Goal: Task Accomplishment & Management: Manage account settings

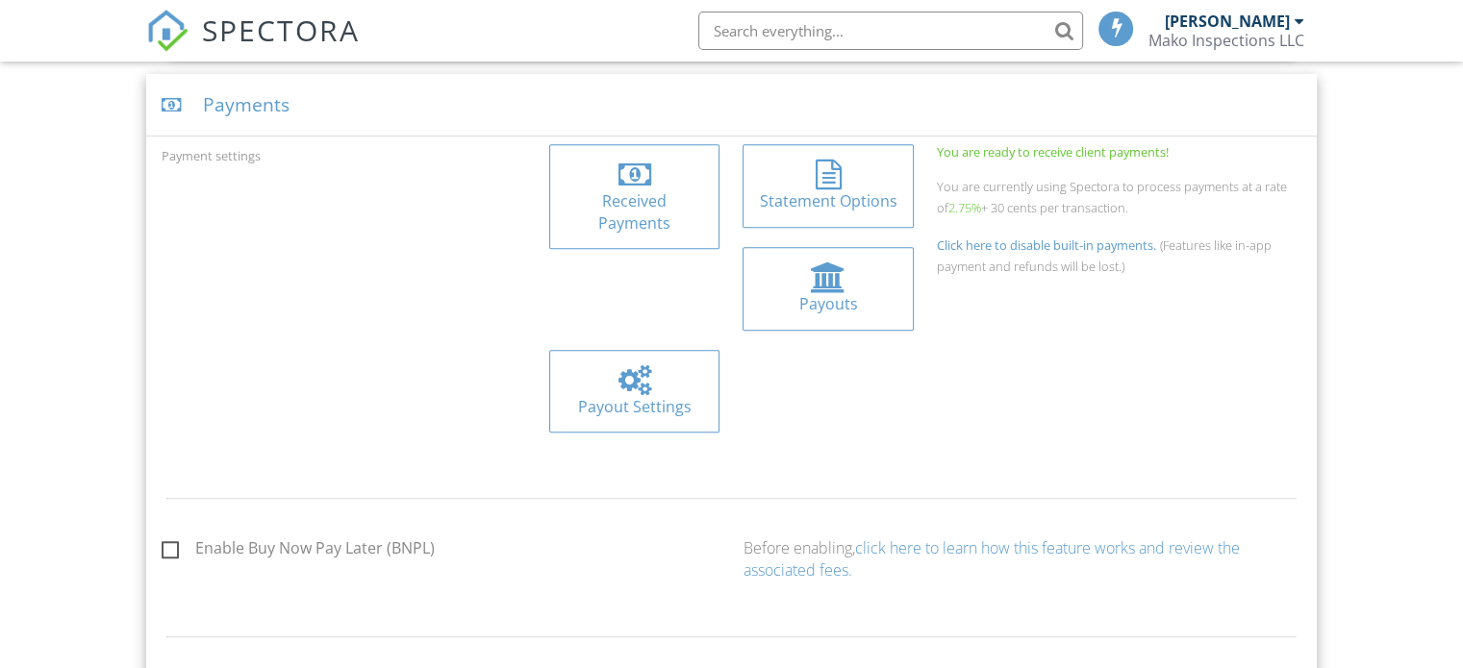
click at [277, 34] on span "SPECTORA" at bounding box center [281, 30] width 158 height 40
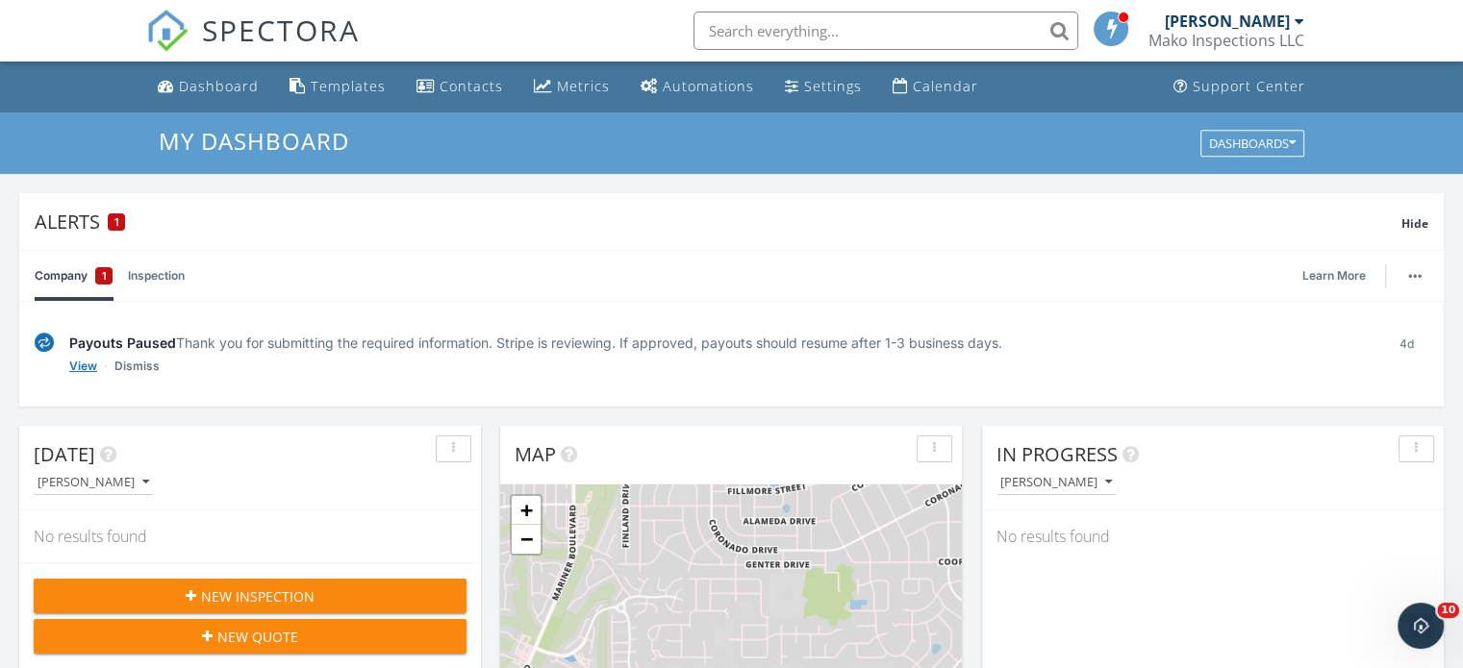
click at [81, 364] on link "View" at bounding box center [83, 366] width 28 height 19
click at [1326, 276] on link "Learn More" at bounding box center [1339, 275] width 75 height 19
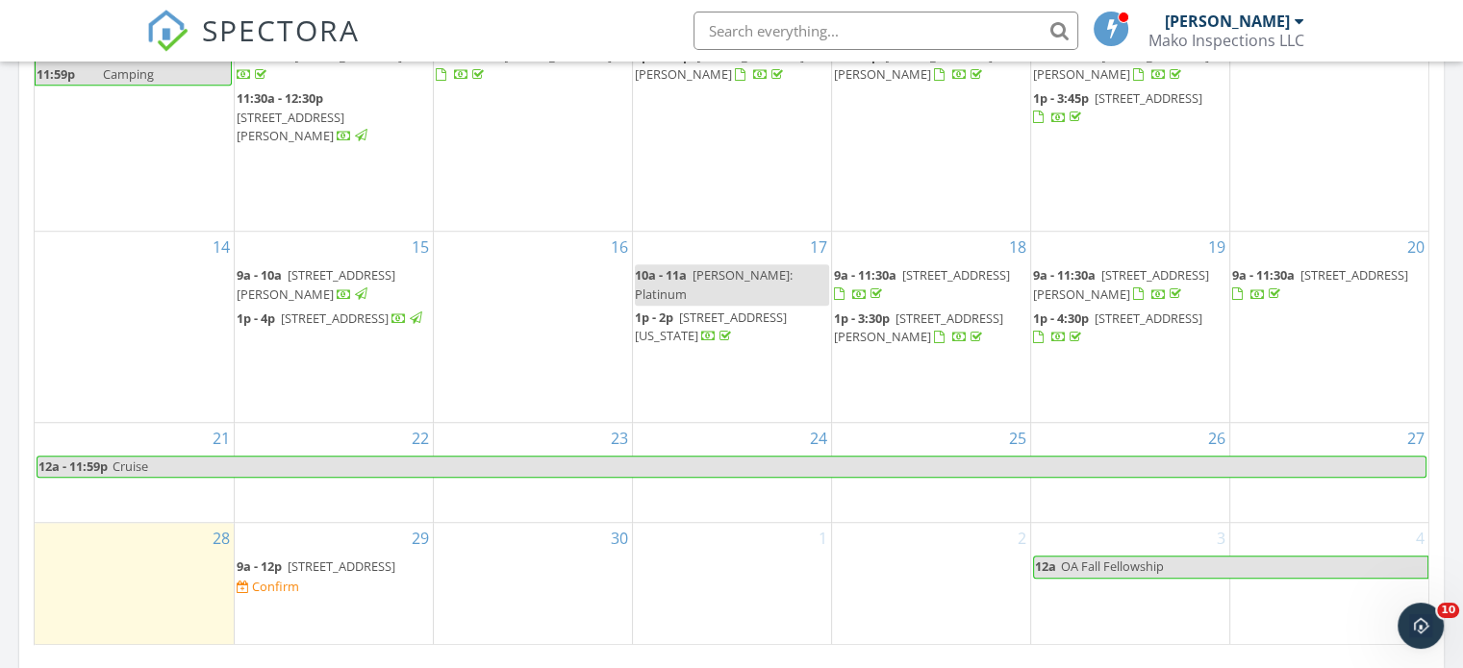
scroll to position [1346, 0]
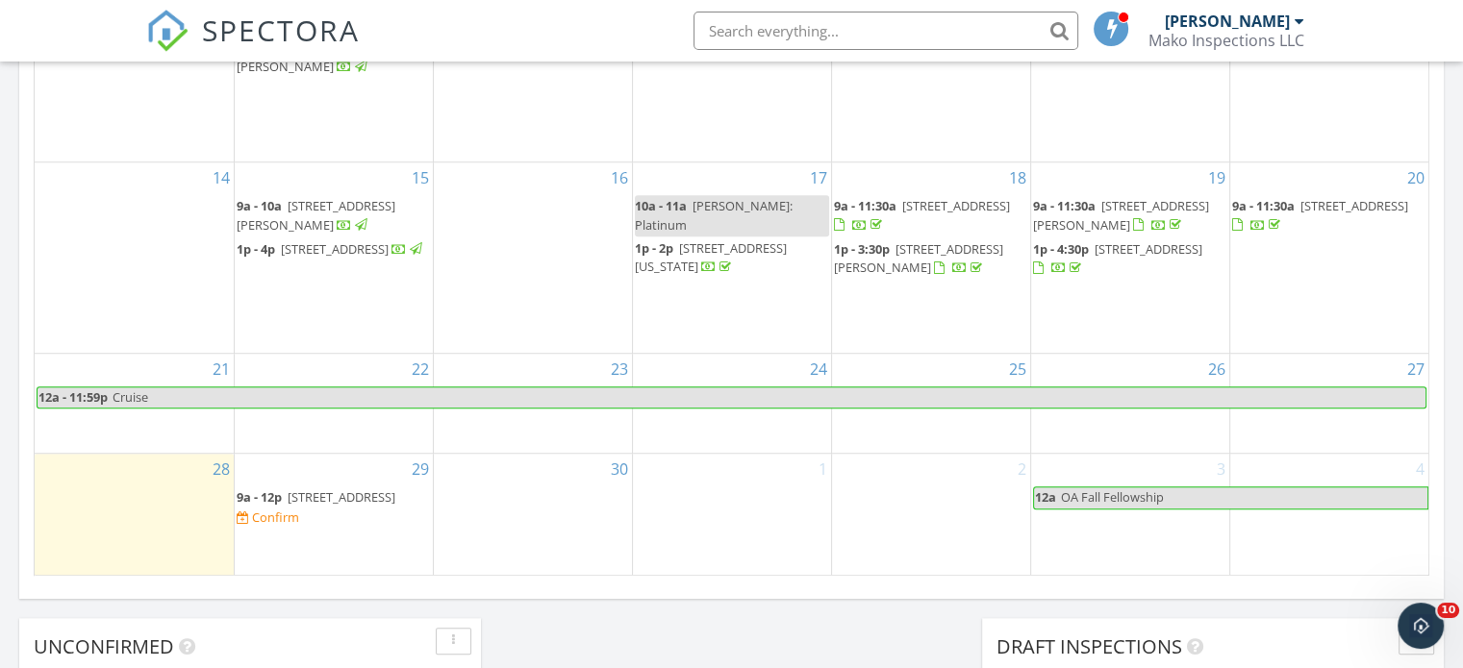
click at [364, 493] on span "835 Nicewinter Dr, Spring Hill 34609" at bounding box center [342, 497] width 108 height 17
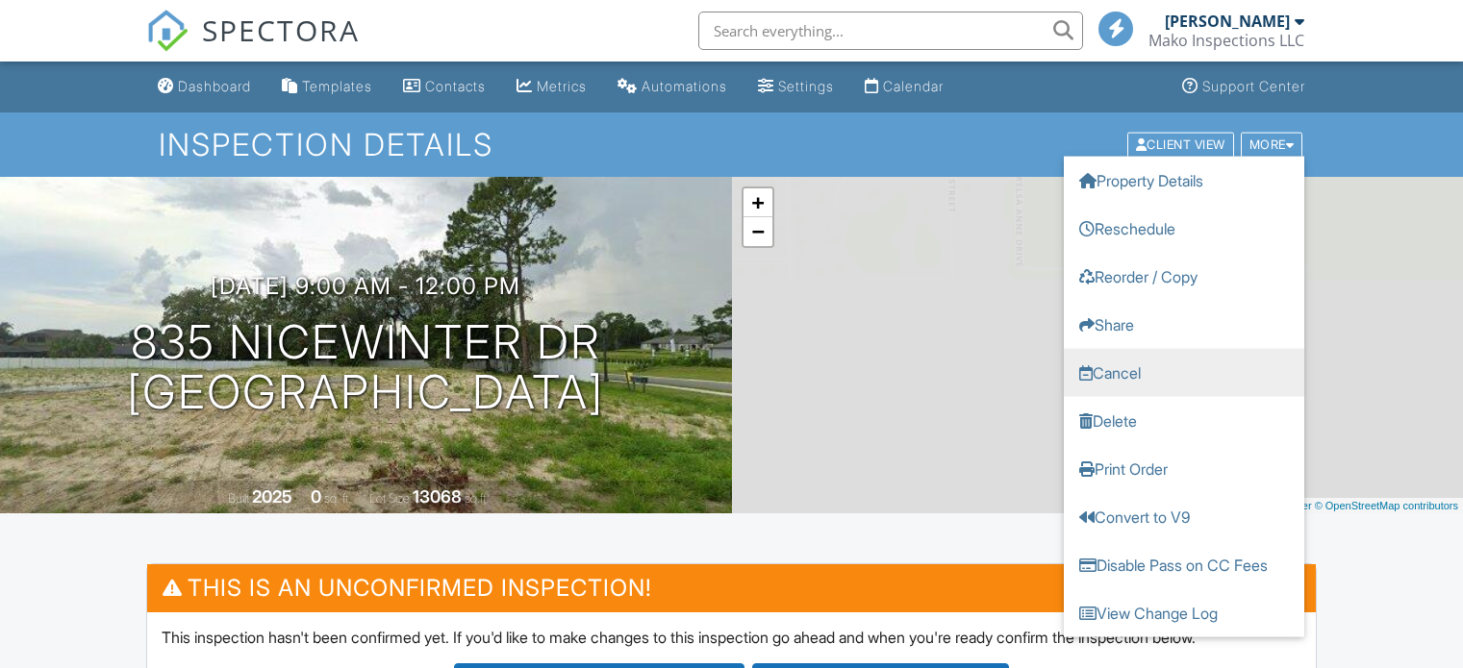
click at [1123, 375] on link "Cancel" at bounding box center [1184, 372] width 240 height 48
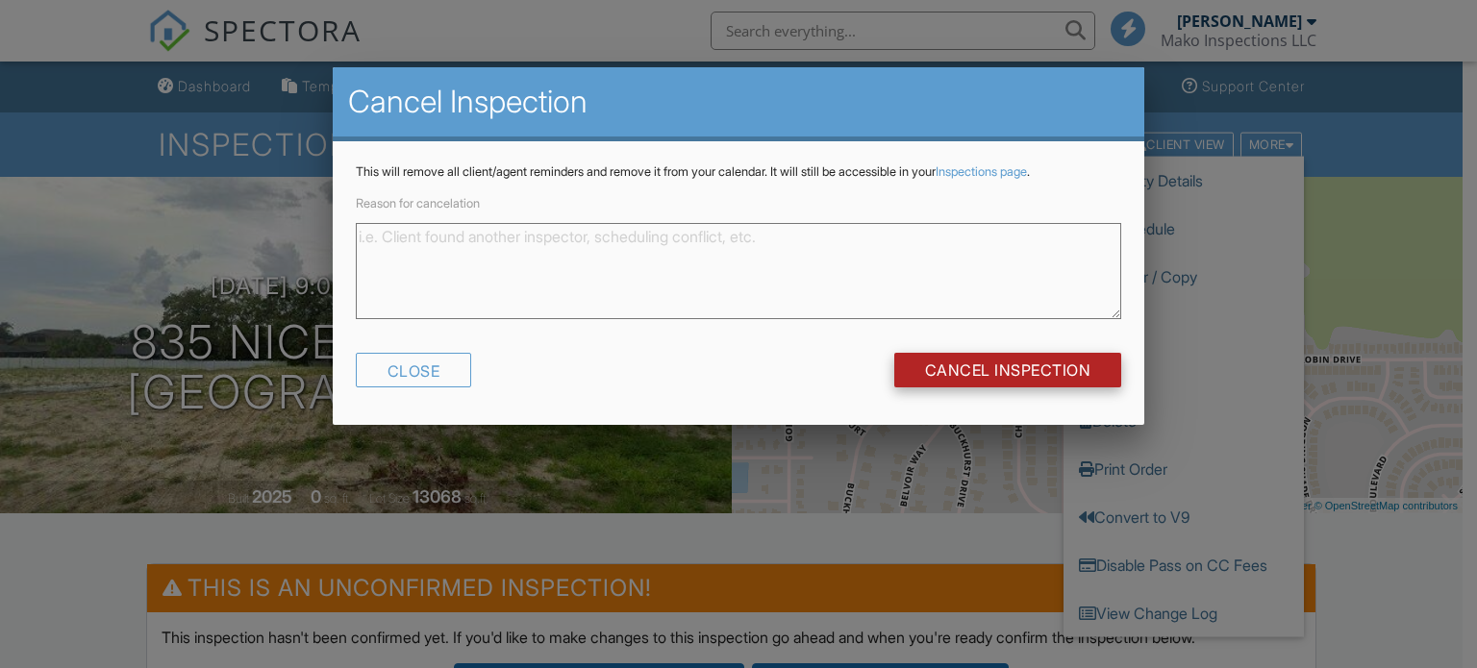
click at [976, 376] on input "Cancel Inspection" at bounding box center [1008, 370] width 228 height 35
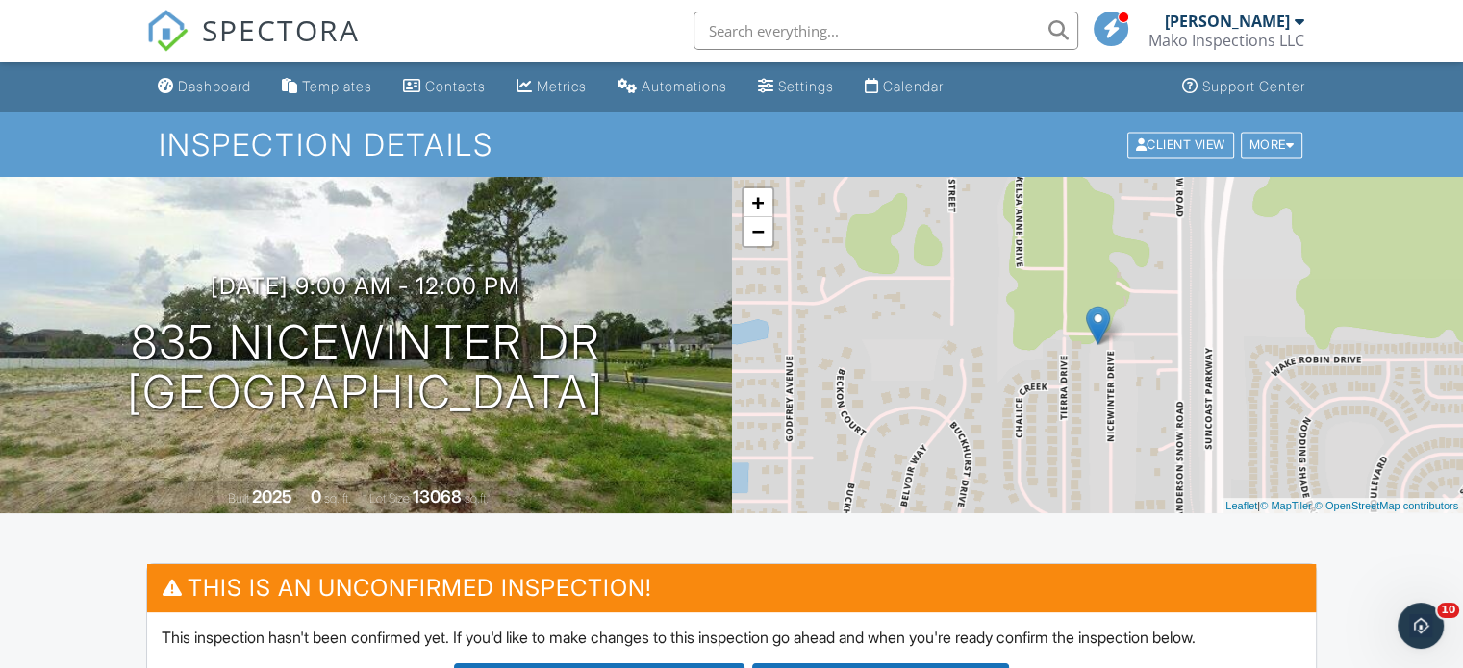
click at [278, 26] on span "SPECTORA" at bounding box center [281, 30] width 158 height 40
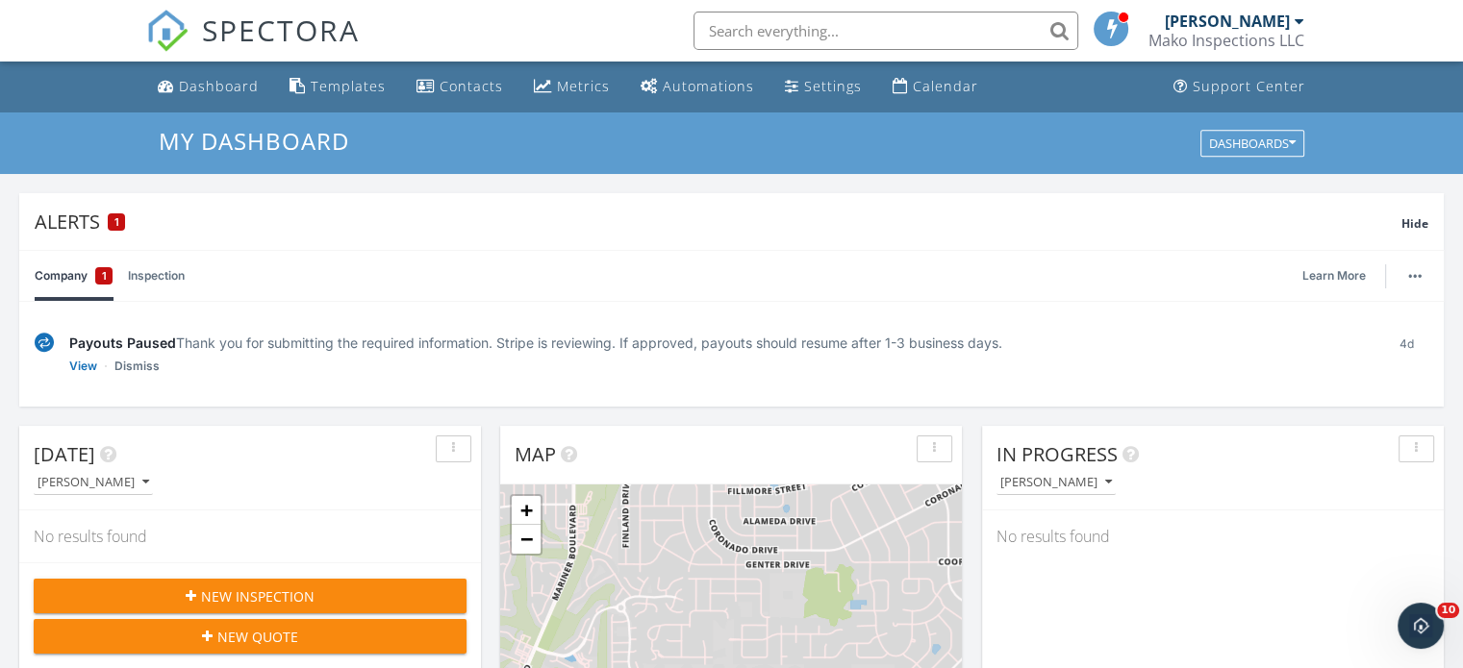
click at [80, 283] on link "Company 1" at bounding box center [74, 276] width 78 height 50
click at [1420, 276] on div "button" at bounding box center [1414, 276] width 27 height 4
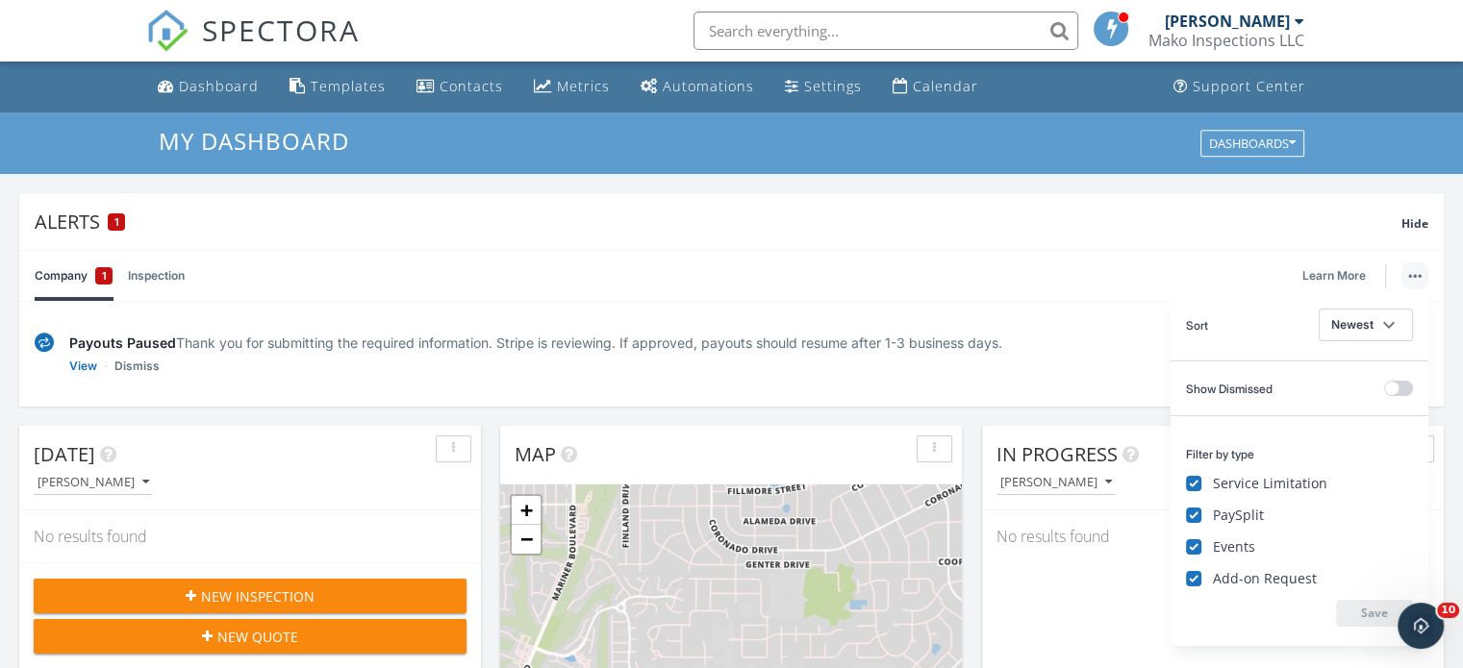
click at [354, 441] on div "[DATE]" at bounding box center [236, 454] width 404 height 29
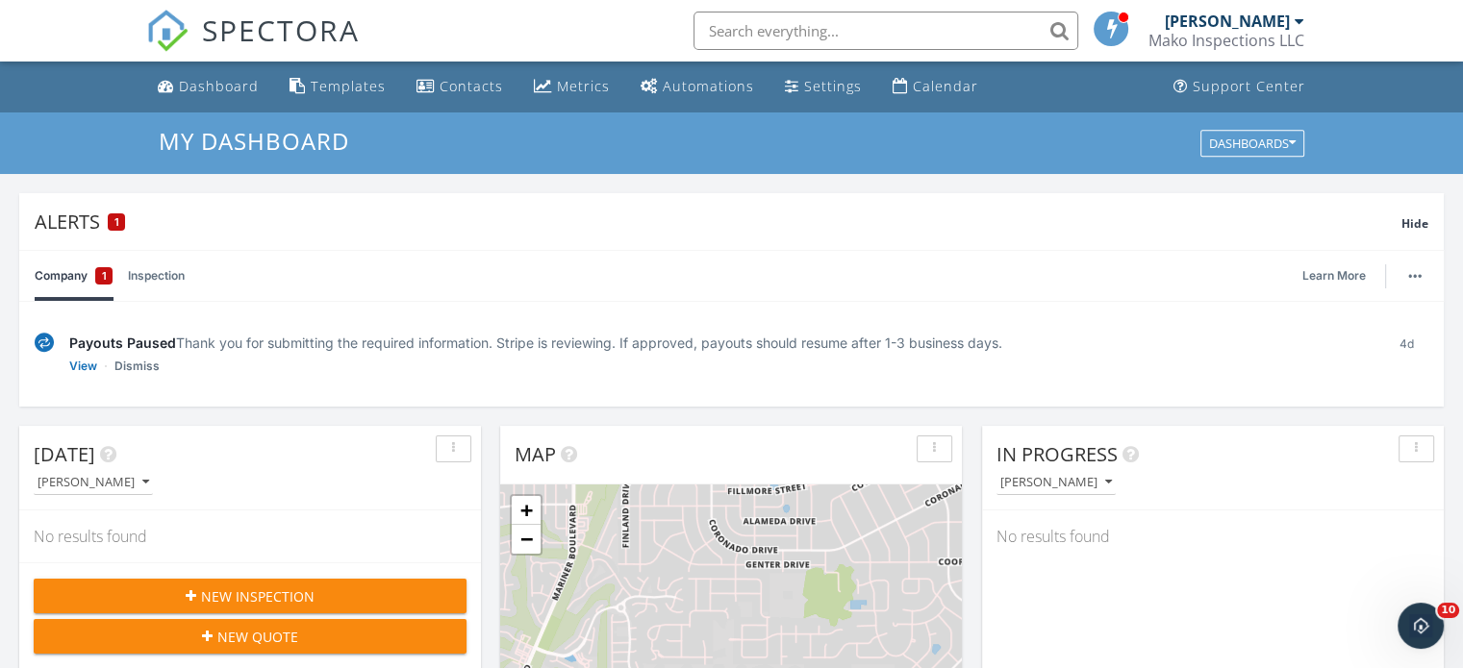
click at [271, 591] on span "New Inspection" at bounding box center [257, 597] width 113 height 20
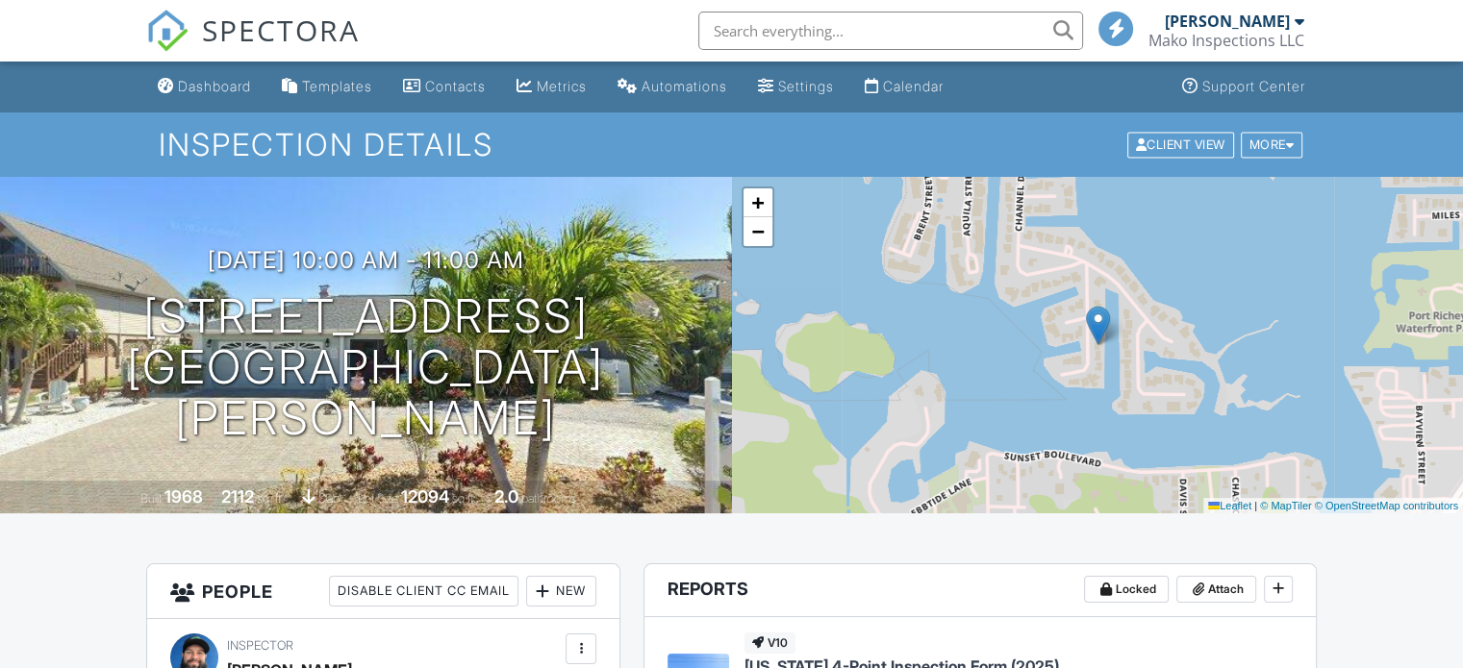
click at [262, 38] on span "SPECTORA" at bounding box center [281, 30] width 158 height 40
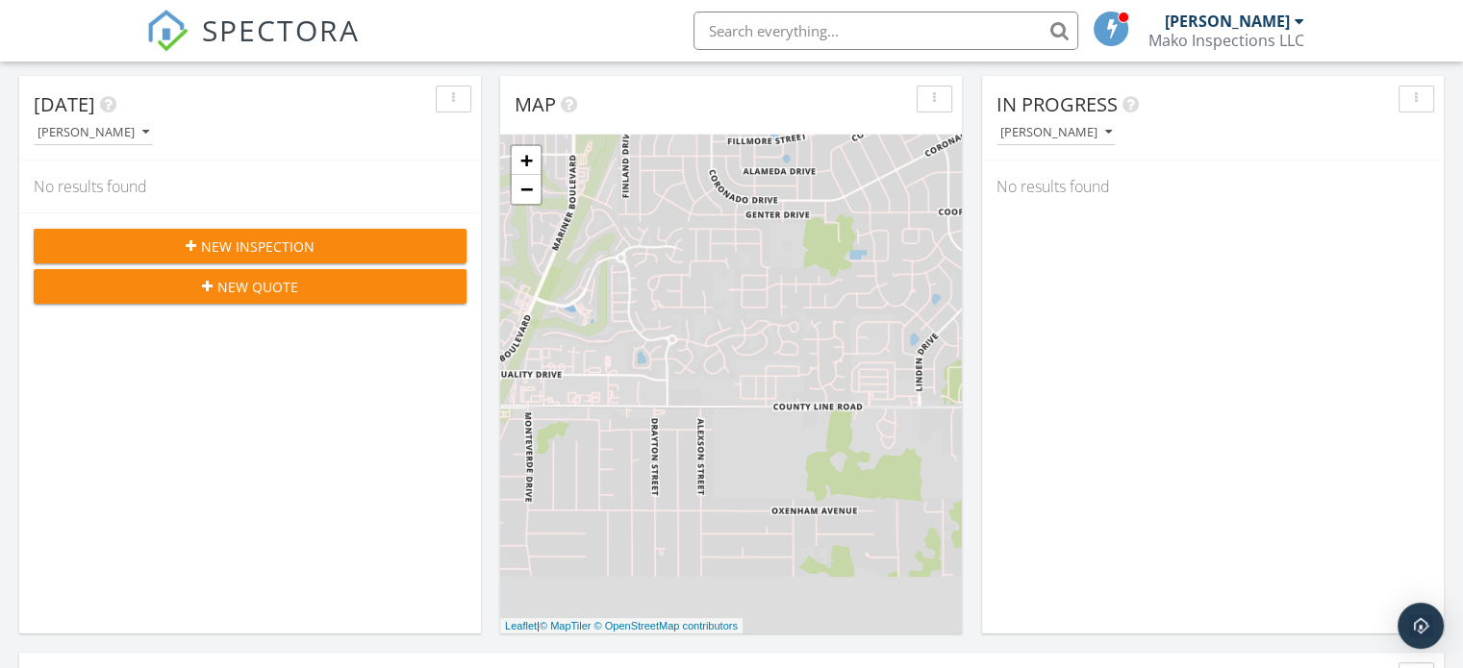
scroll to position [385, 0]
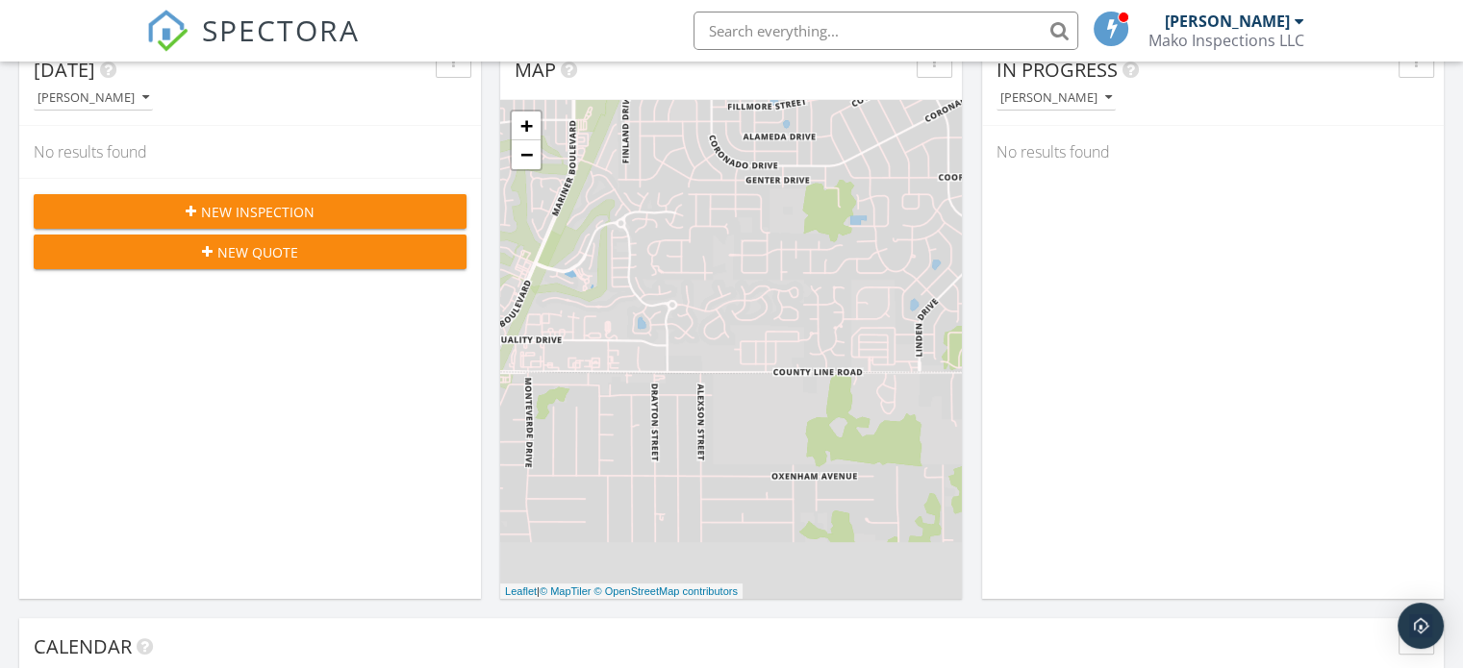
click at [281, 208] on span "New Inspection" at bounding box center [257, 212] width 113 height 20
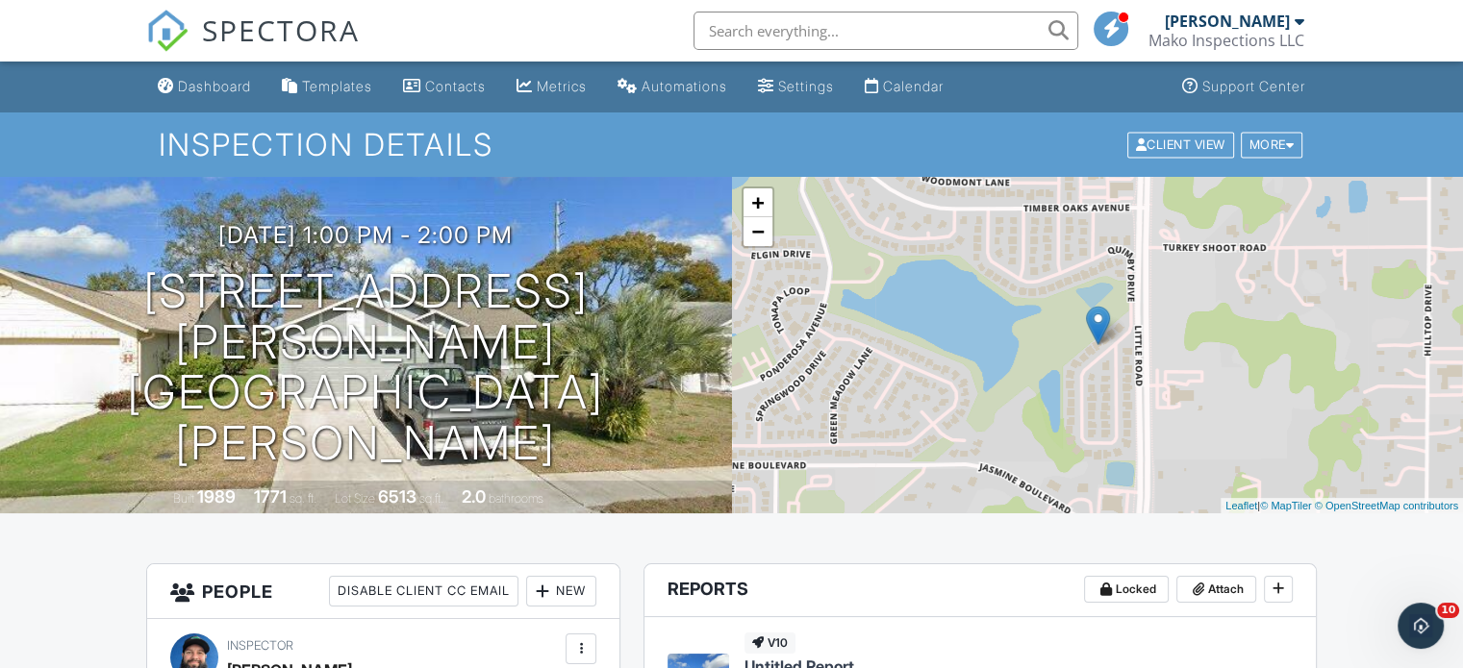
click at [91, 33] on nav "SPECTORA [PERSON_NAME] Mako Inspections LLC Role: Inspector Dashboard New Inspe…" at bounding box center [731, 31] width 1463 height 62
click at [796, 34] on input "text" at bounding box center [885, 31] width 385 height 38
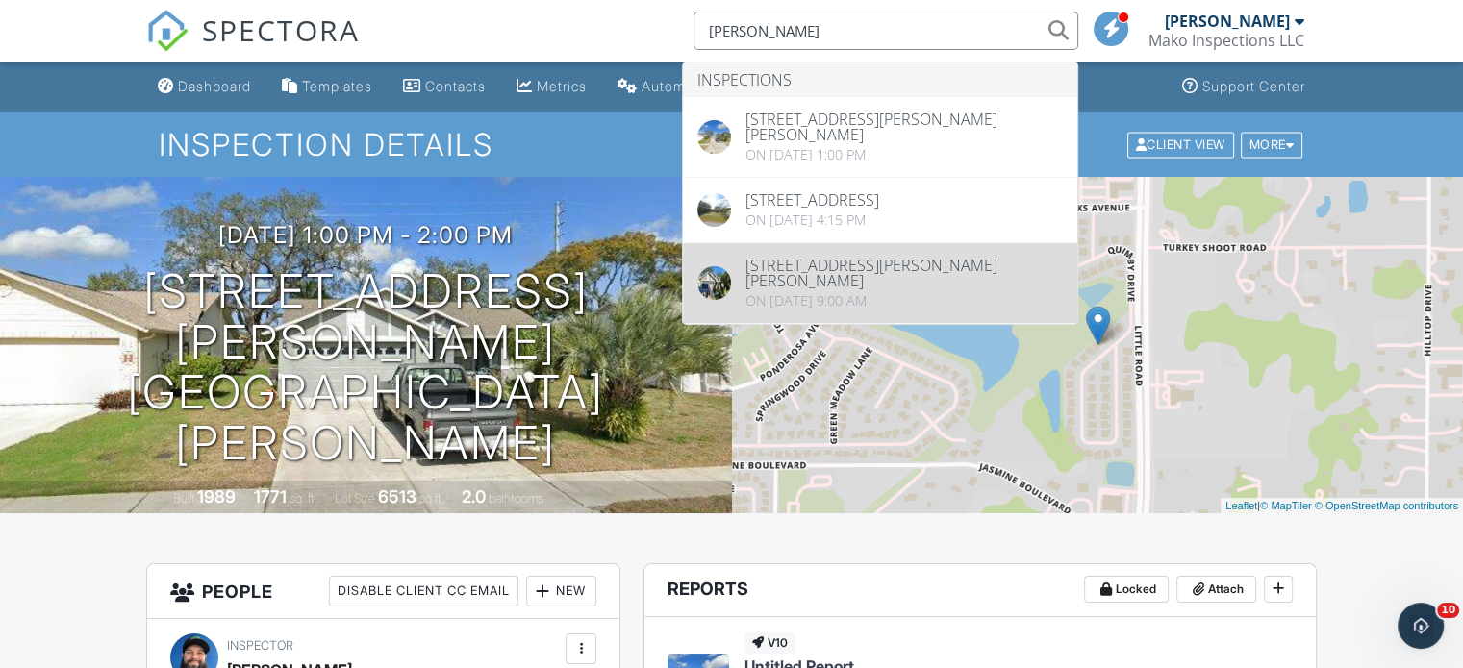
type input "[PERSON_NAME]"
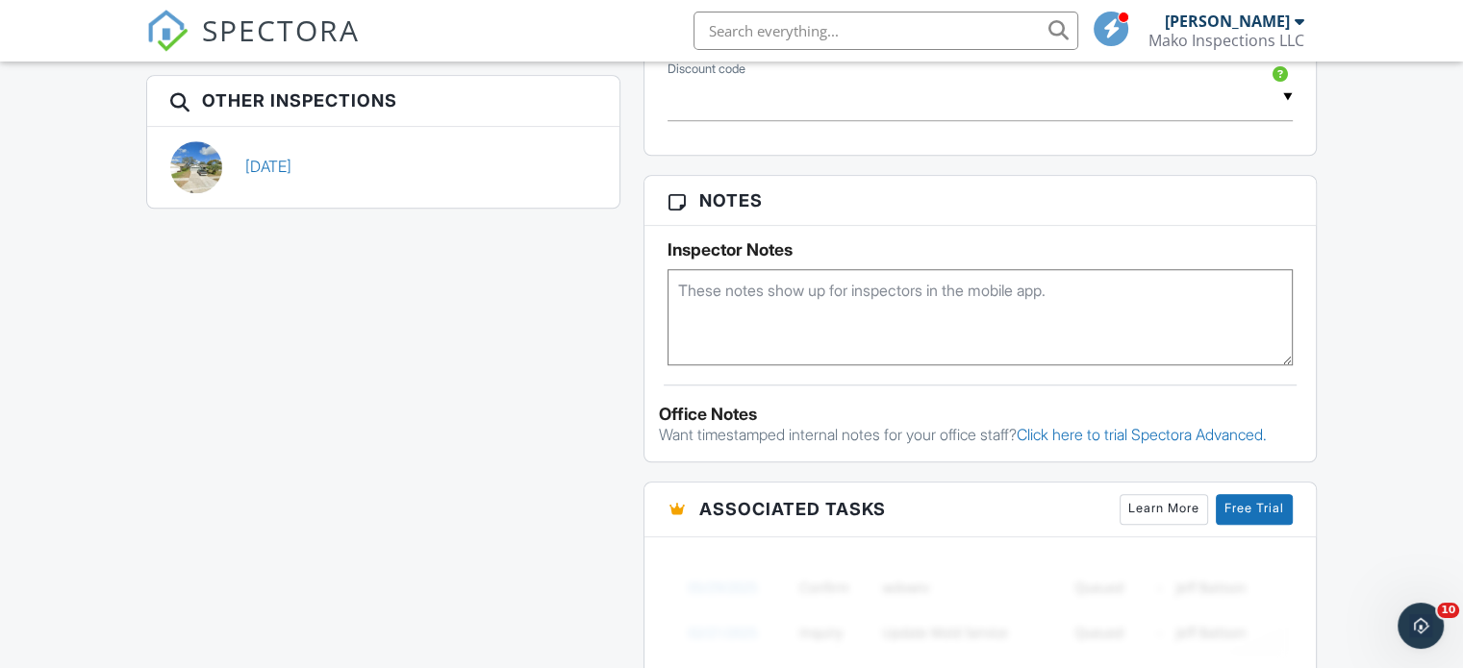
scroll to position [1539, 0]
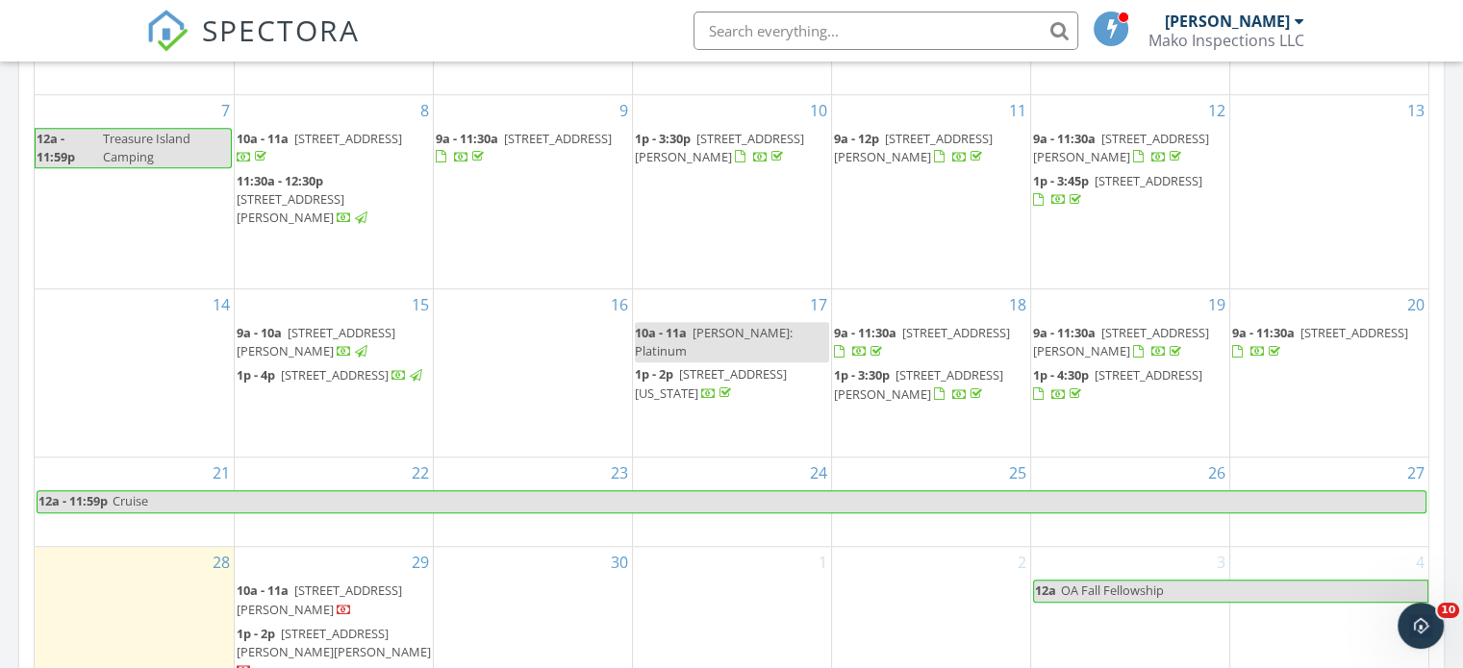
scroll to position [1250, 0]
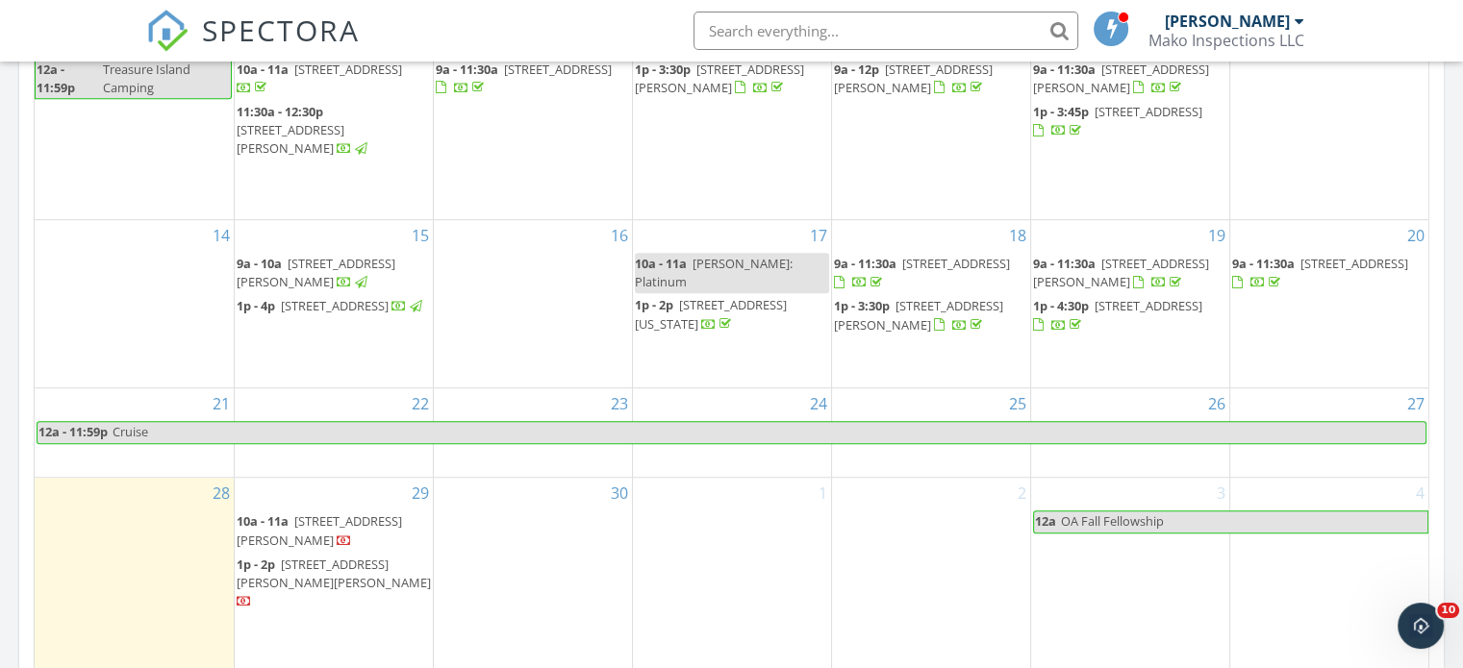
drag, startPoint x: 344, startPoint y: 566, endPoint x: 341, endPoint y: 576, distance: 10.0
click at [341, 576] on span "10623 Quimby Dr, Port Richey 34668" at bounding box center [334, 574] width 194 height 36
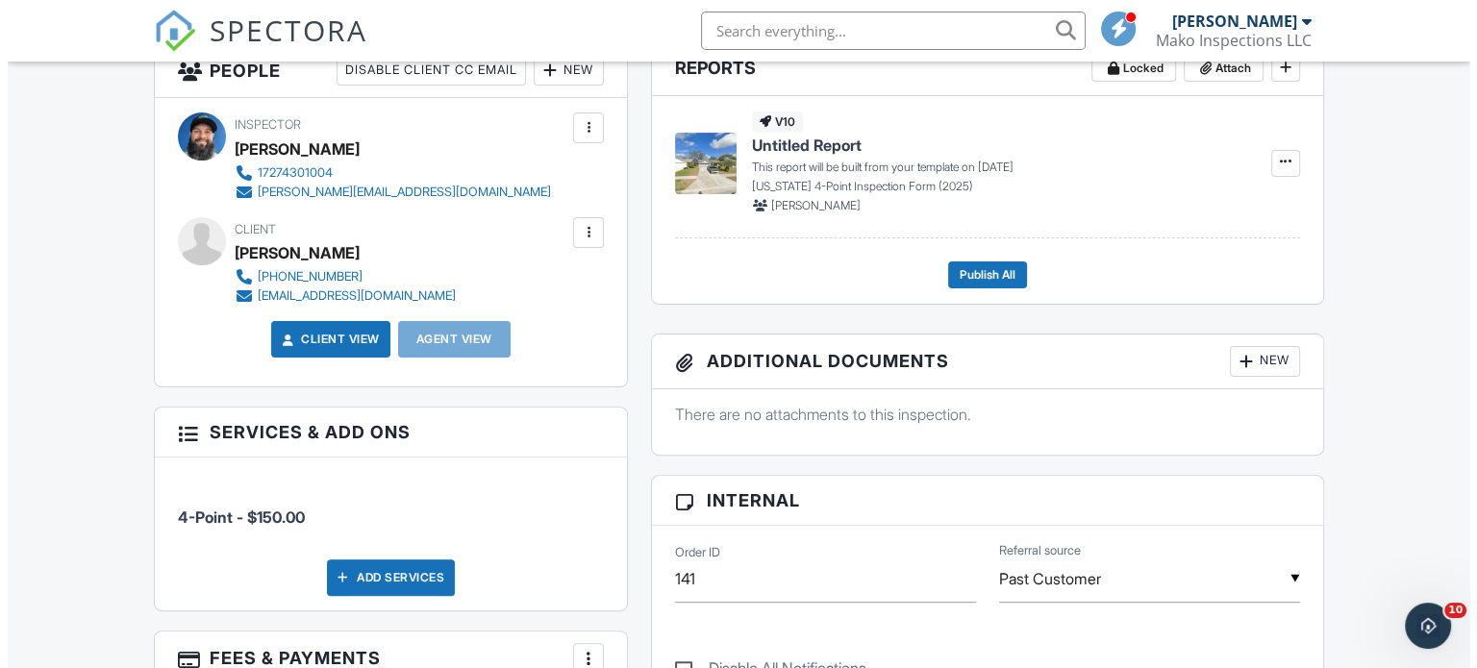
scroll to position [577, 0]
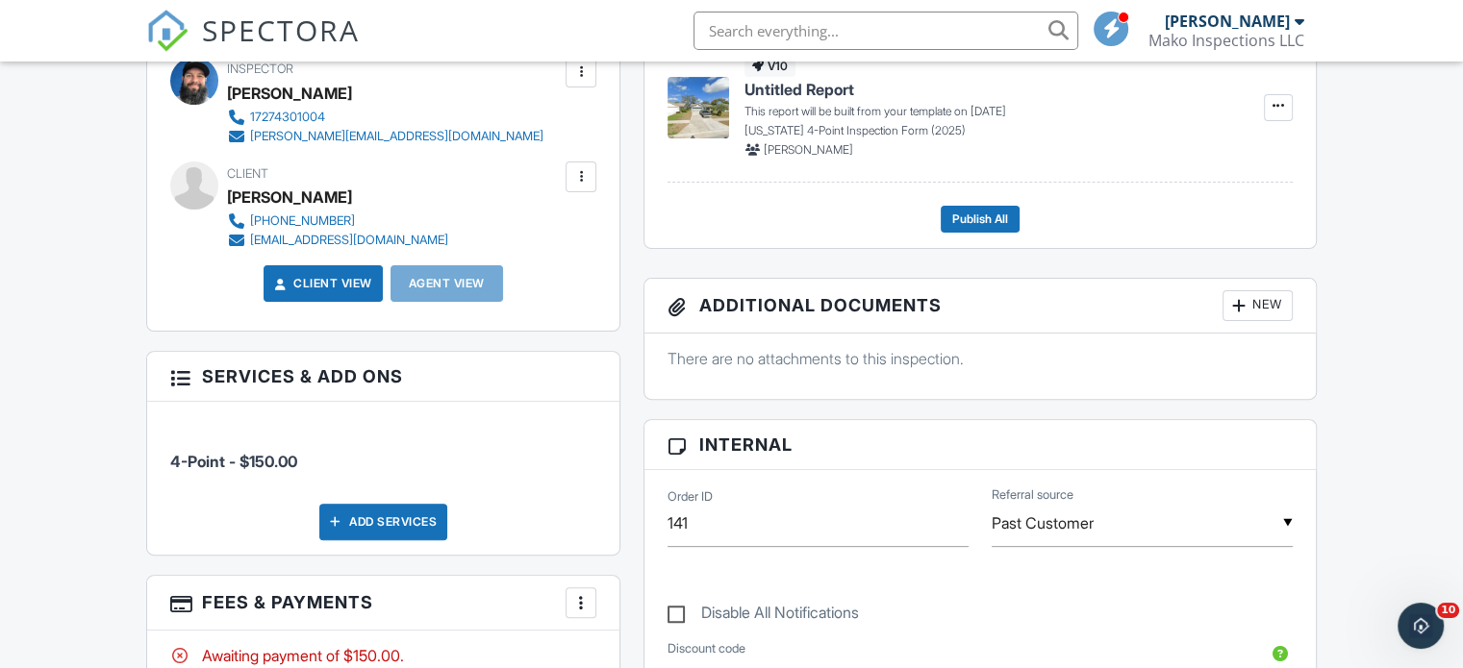
click at [587, 174] on div at bounding box center [580, 176] width 19 height 19
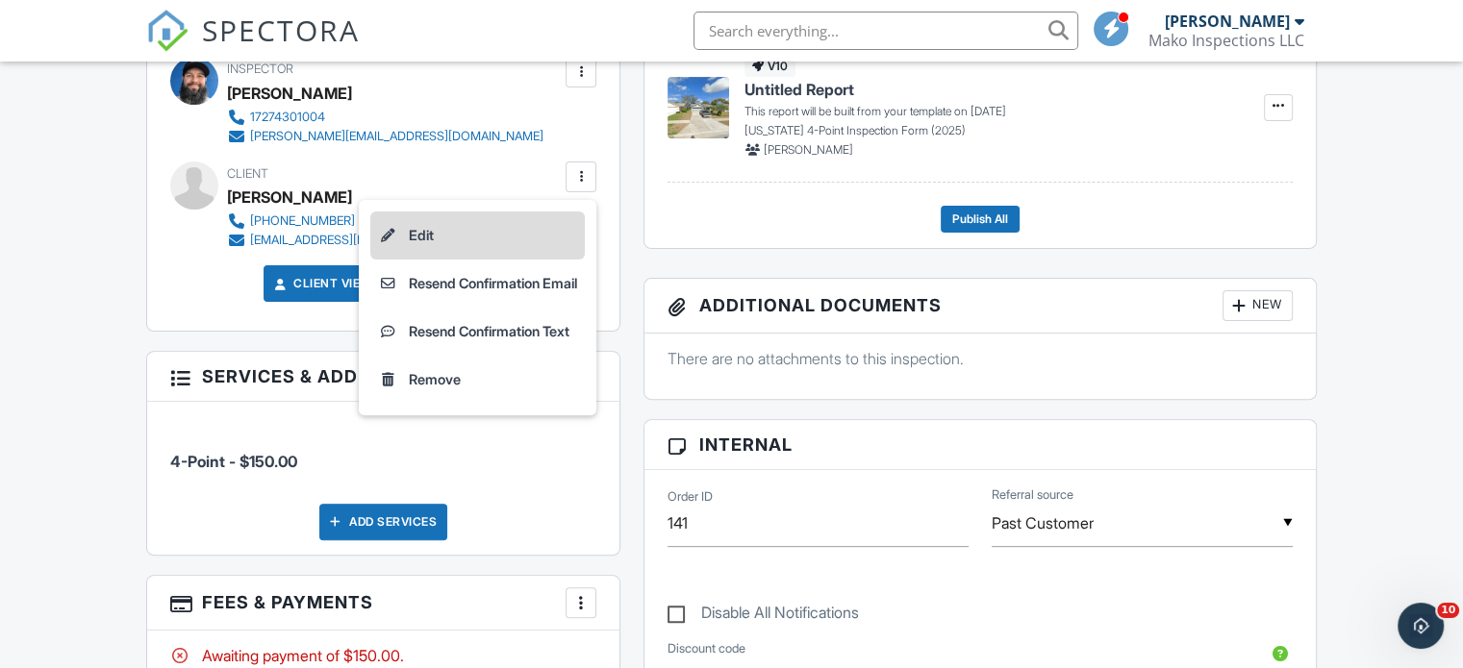
click at [435, 227] on li "Edit" at bounding box center [477, 236] width 214 height 48
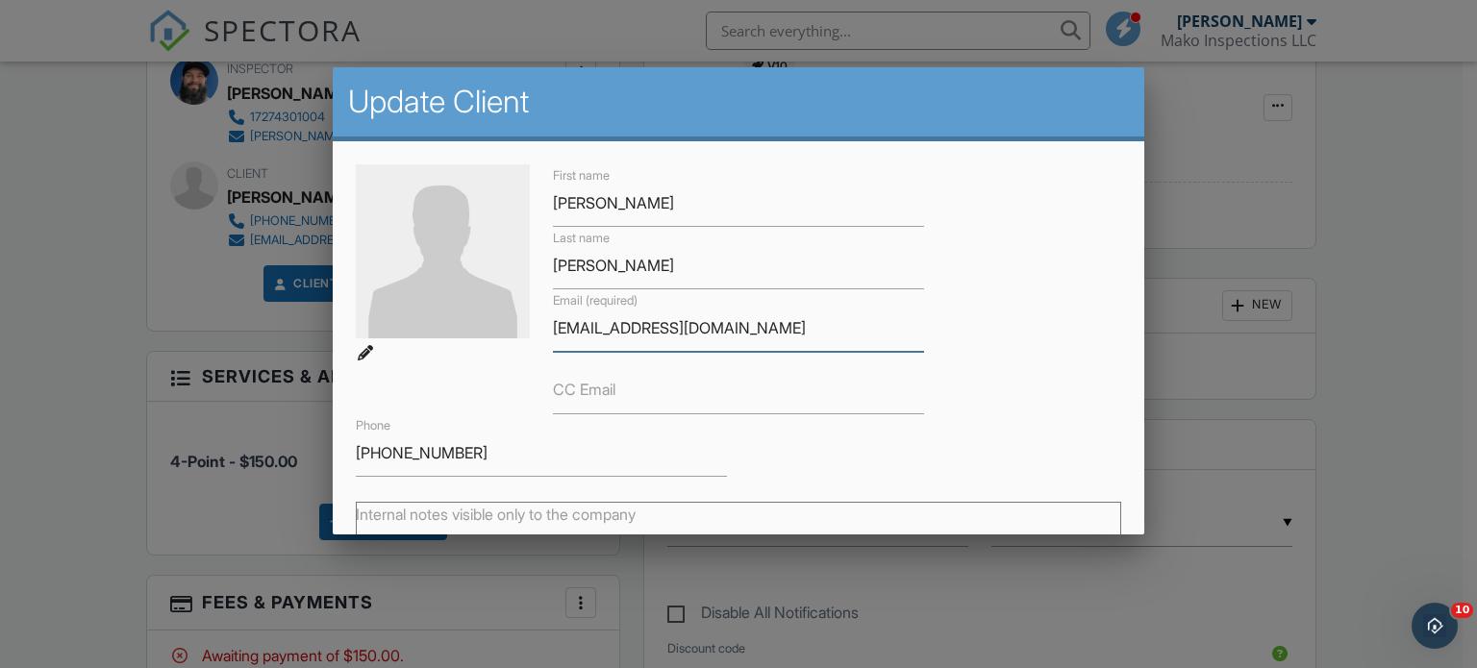
click at [619, 322] on input "[EMAIL_ADDRESS][DOMAIN_NAME]" at bounding box center [738, 328] width 371 height 47
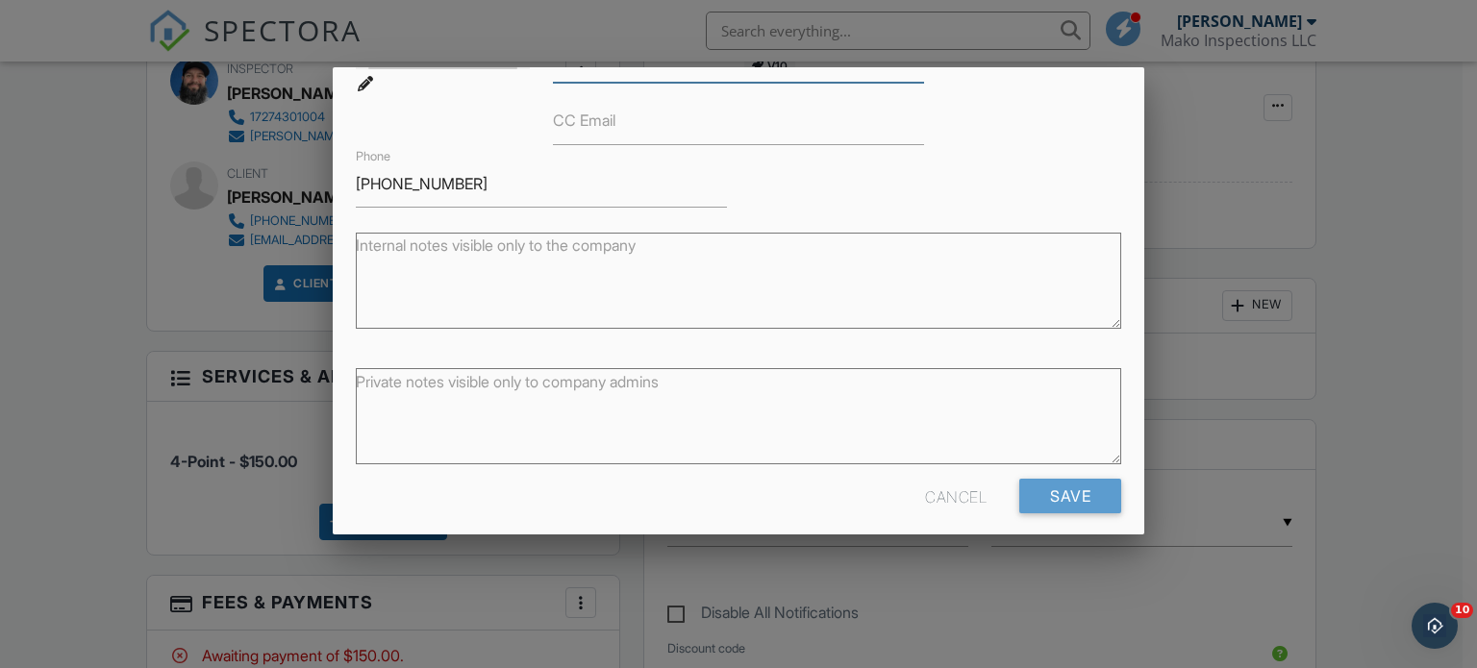
scroll to position [285, 0]
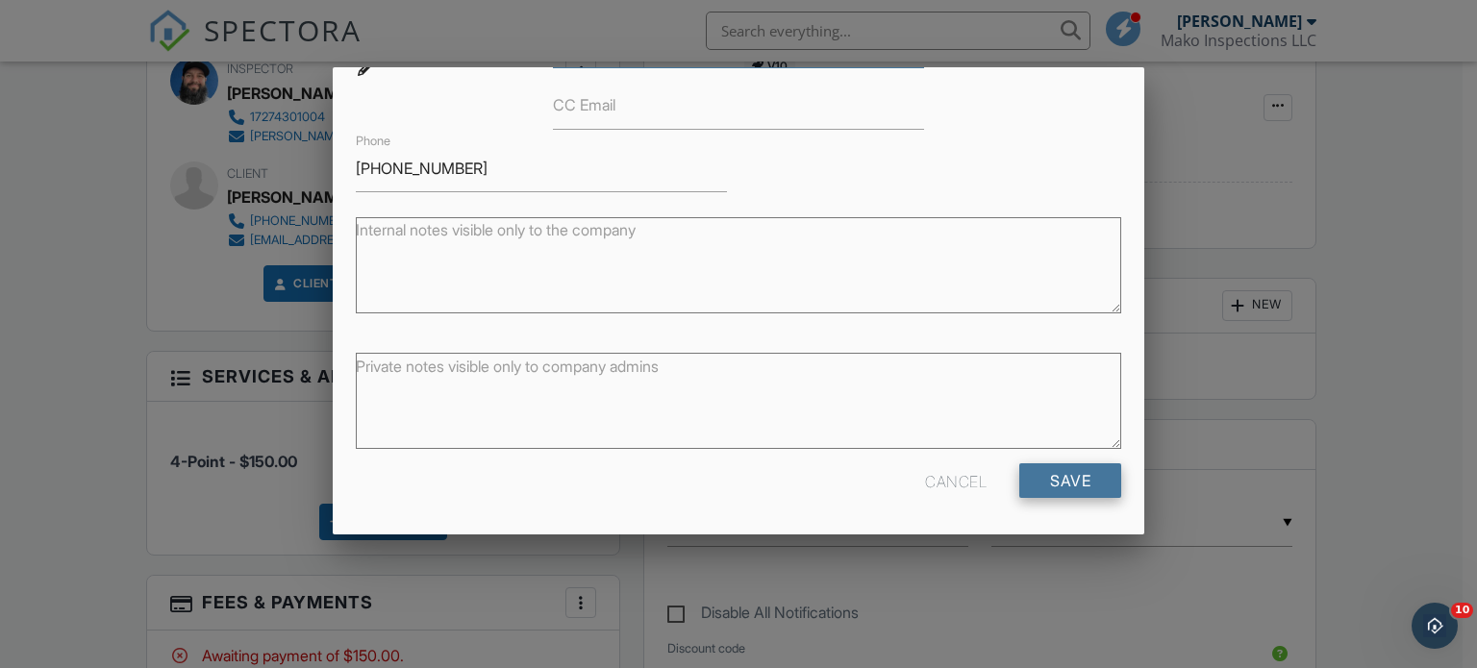
type input "[EMAIL_ADDRESS][DOMAIN_NAME]"
click at [1065, 484] on input "Save" at bounding box center [1070, 481] width 102 height 35
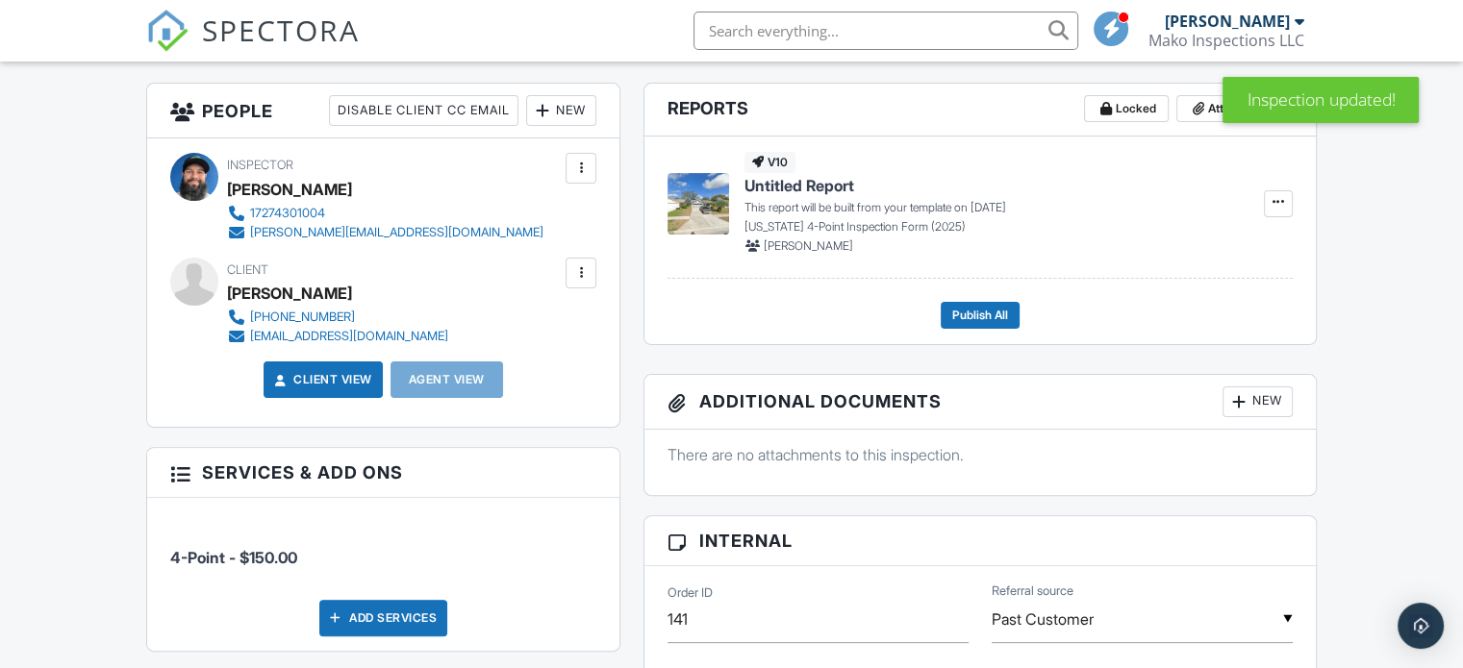
click at [589, 275] on div at bounding box center [580, 272] width 19 height 19
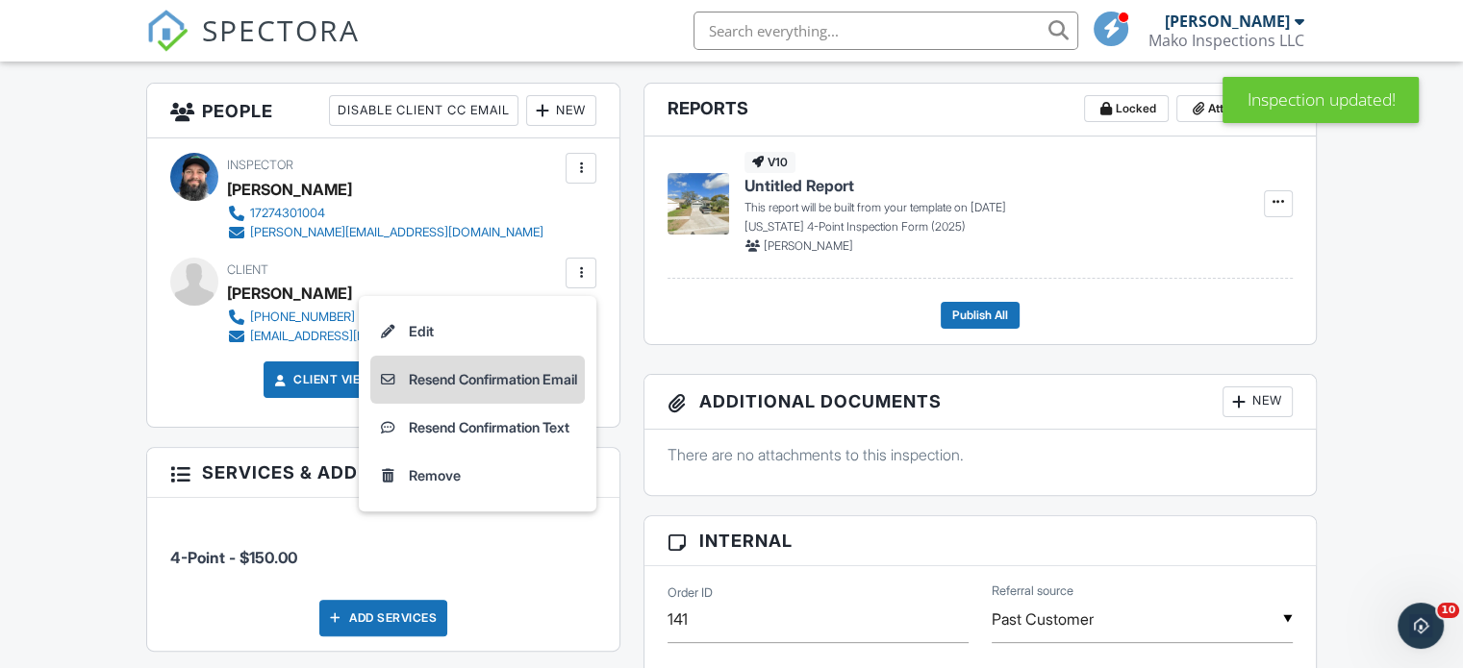
click at [503, 376] on li "Resend Confirmation Email" at bounding box center [477, 380] width 214 height 48
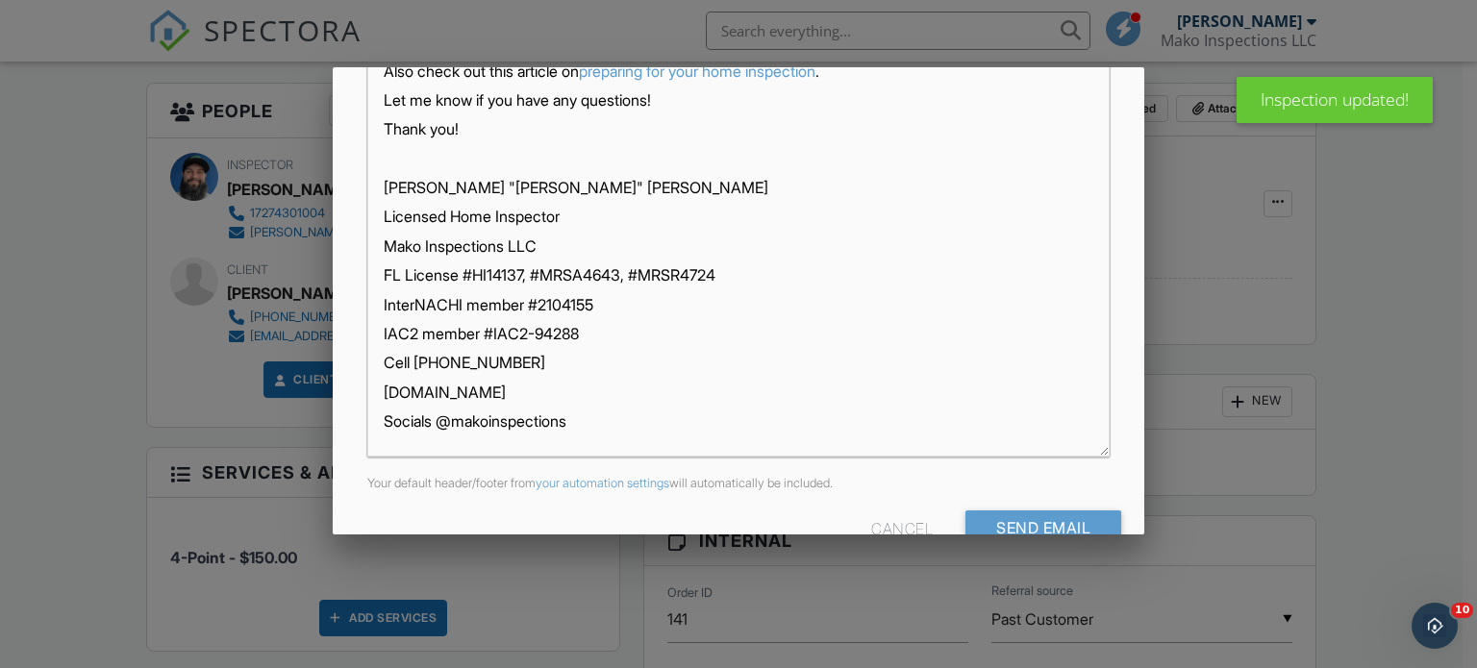
scroll to position [477, 0]
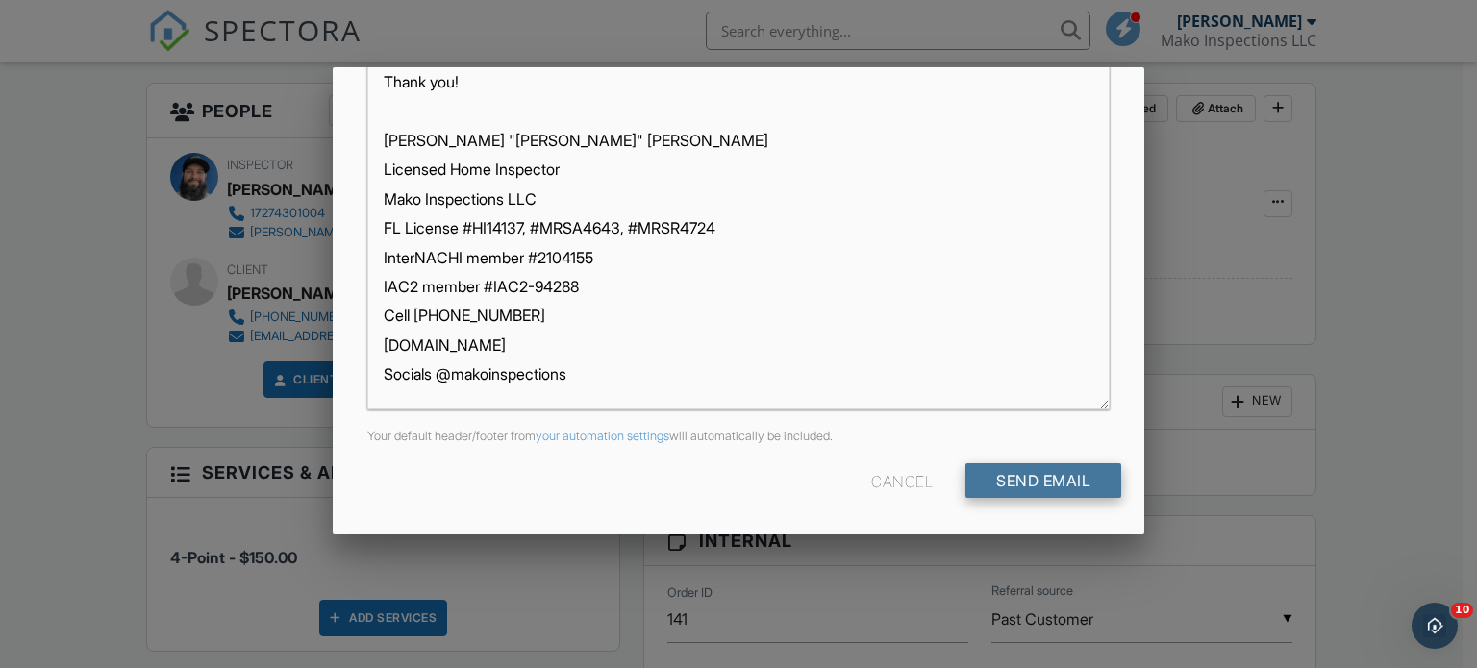
click at [1011, 480] on input "Send Email" at bounding box center [1043, 481] width 156 height 35
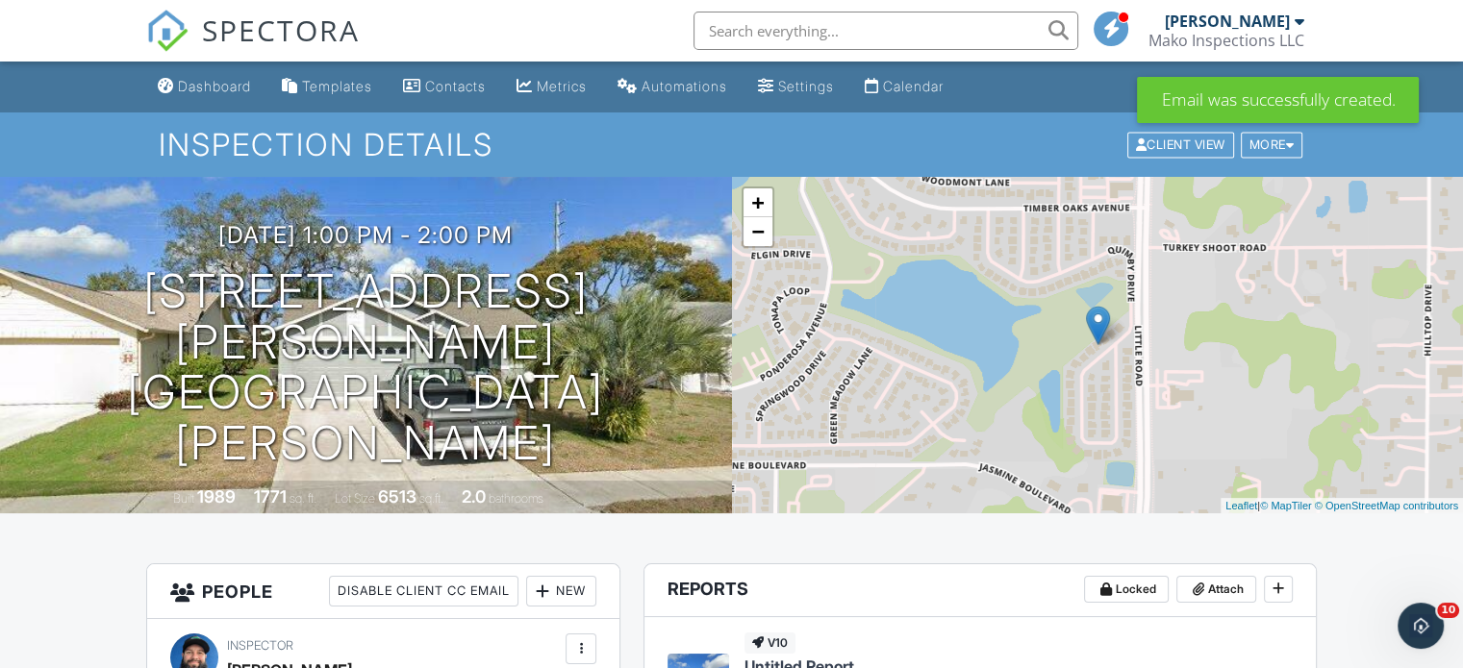
click at [206, 30] on span "SPECTORA" at bounding box center [281, 30] width 158 height 40
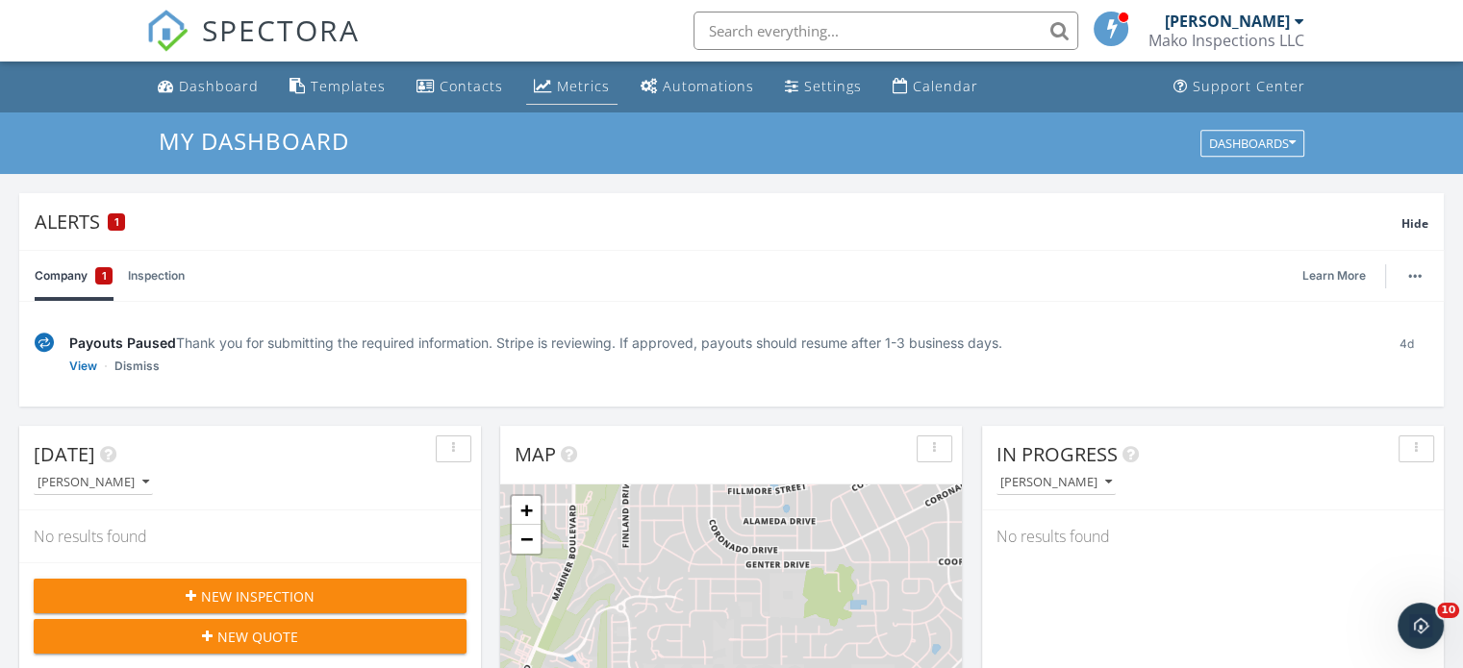
click at [583, 84] on div "Metrics" at bounding box center [583, 86] width 53 height 18
